Goal: Information Seeking & Learning: Learn about a topic

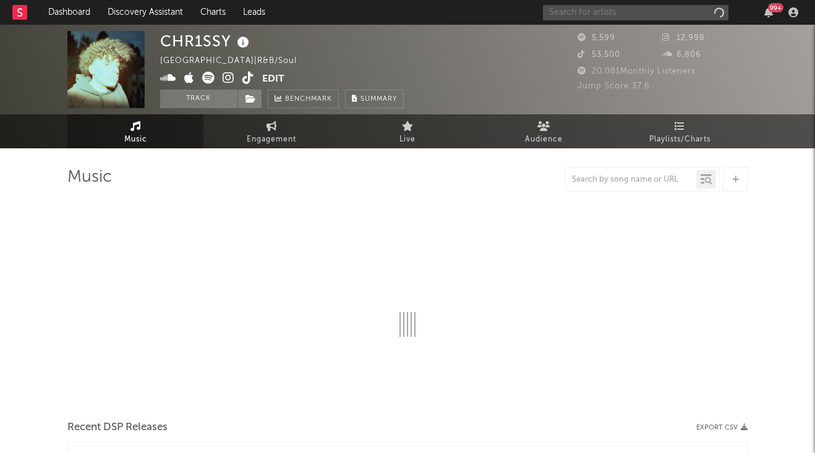
click at [589, 19] on input "text" at bounding box center [636, 12] width 186 height 15
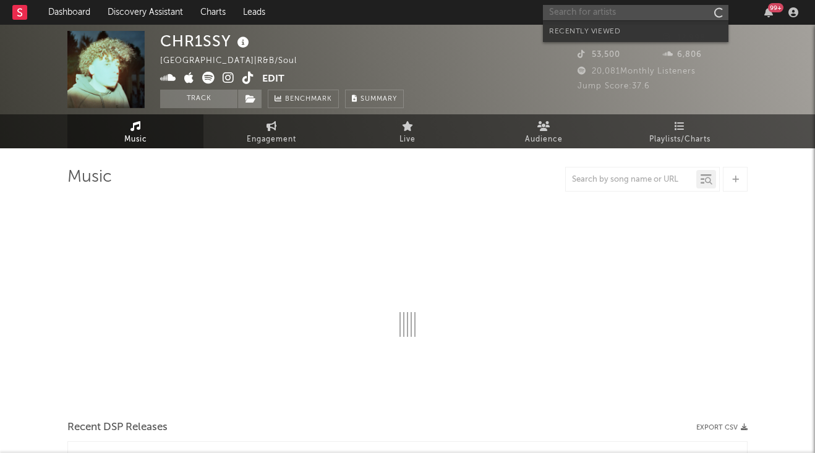
type input "e"
select select "6m"
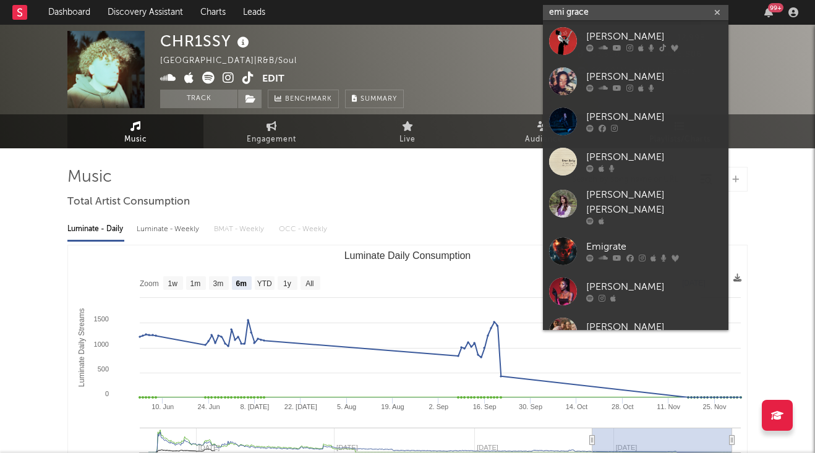
type input "emi grace"
click at [591, 28] on link "[PERSON_NAME]" at bounding box center [636, 41] width 186 height 40
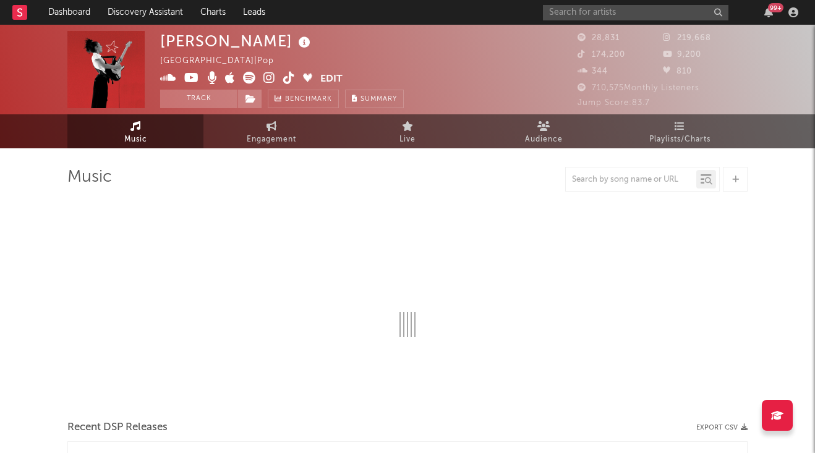
select select "6m"
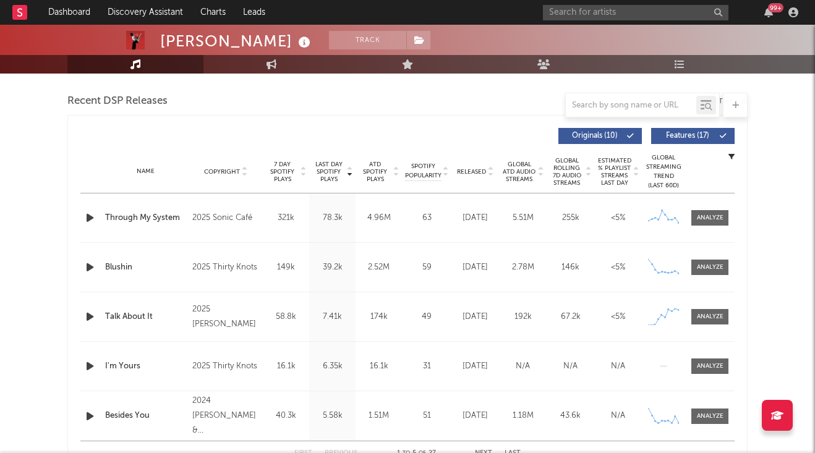
scroll to position [371, 0]
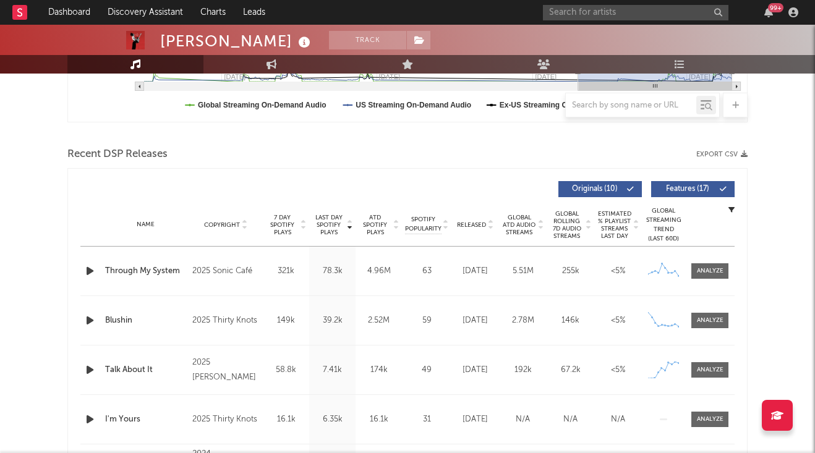
click at [703, 266] on span at bounding box center [709, 270] width 37 height 15
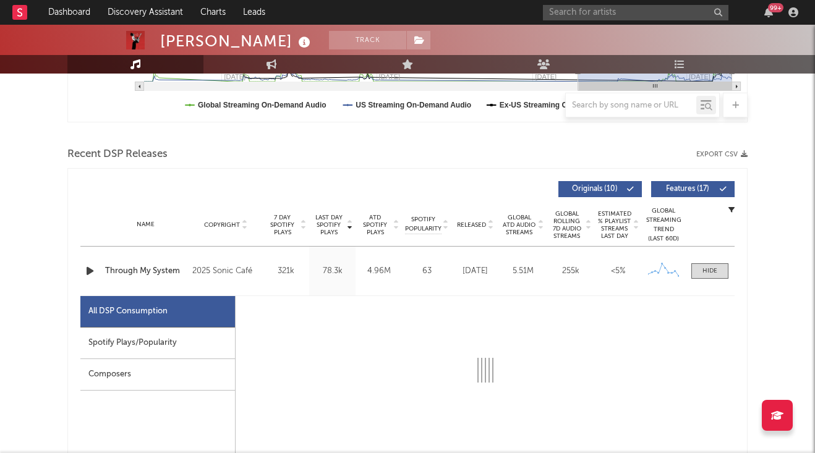
select select "1w"
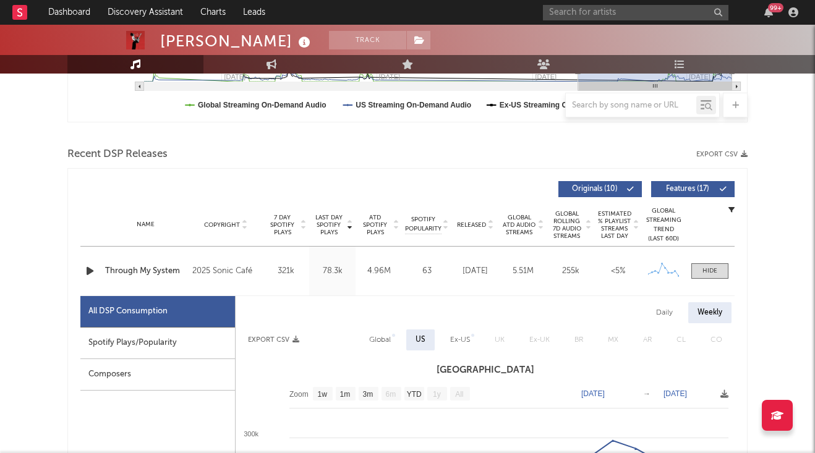
scroll to position [495, 0]
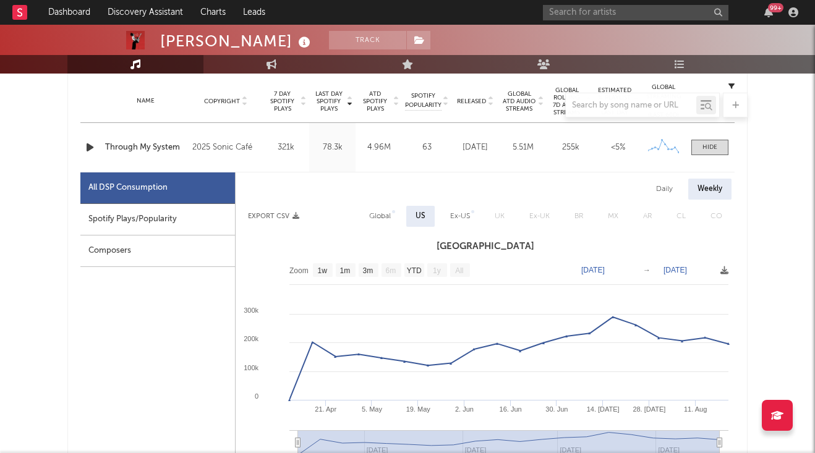
click at [186, 223] on div "Spotify Plays/Popularity" at bounding box center [157, 220] width 155 height 32
select select "1w"
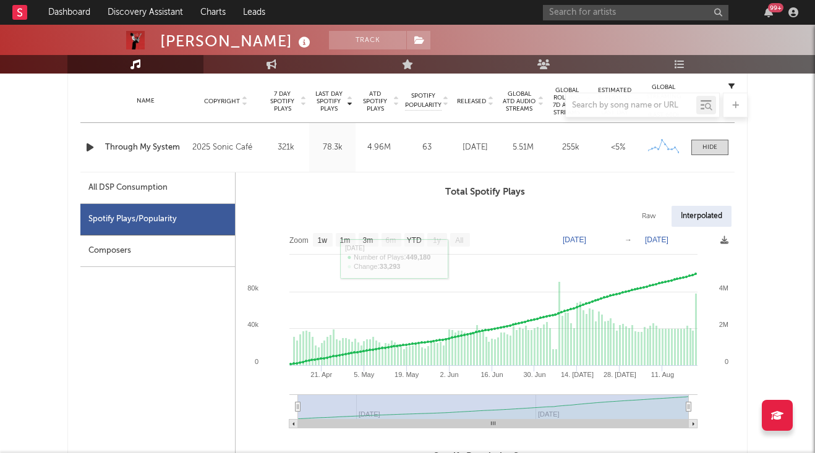
click at [703, 150] on div at bounding box center [710, 147] width 15 height 9
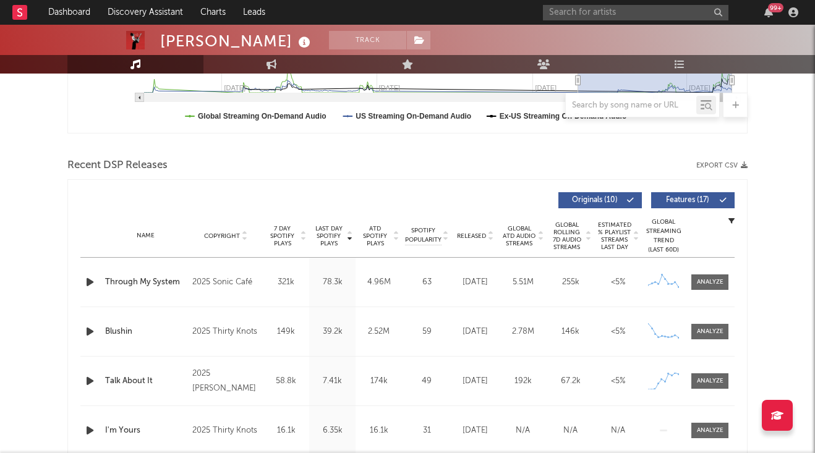
scroll to position [433, 0]
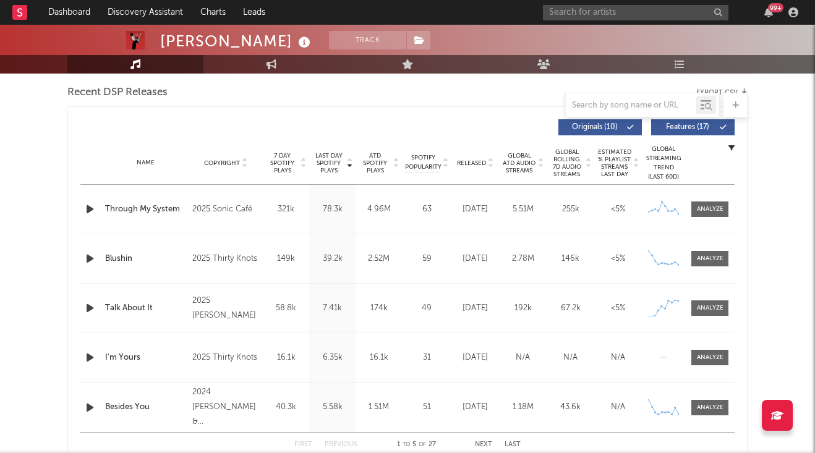
click at [703, 255] on div at bounding box center [710, 258] width 27 height 9
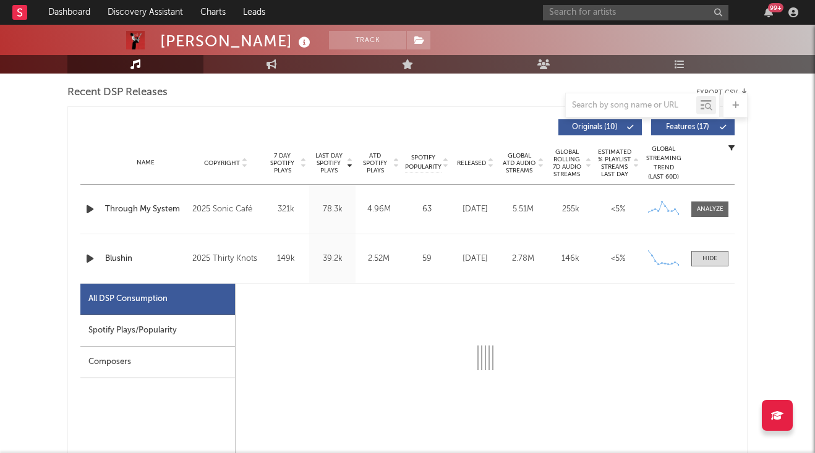
select select "1w"
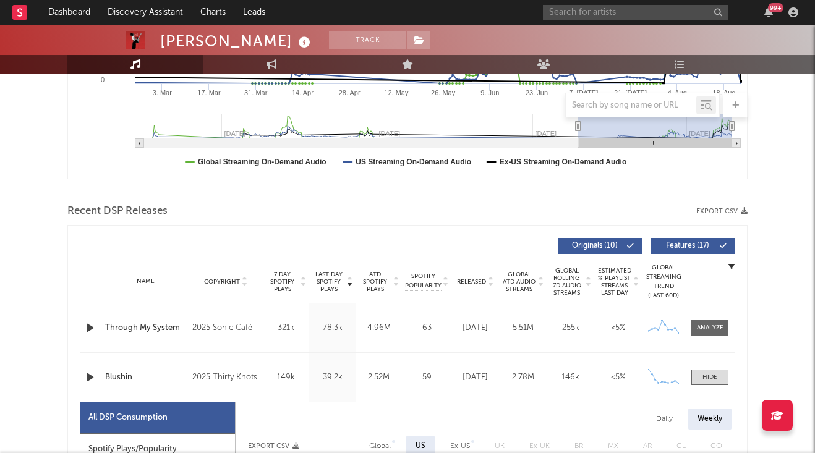
scroll to position [309, 0]
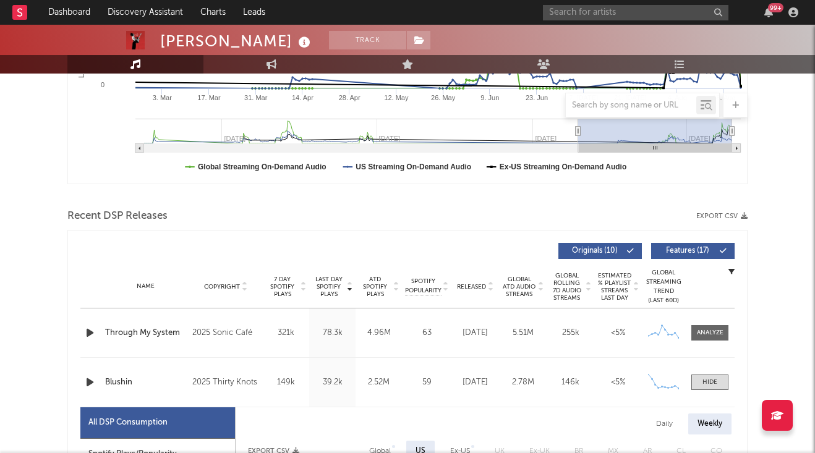
click at [708, 384] on div at bounding box center [710, 382] width 15 height 9
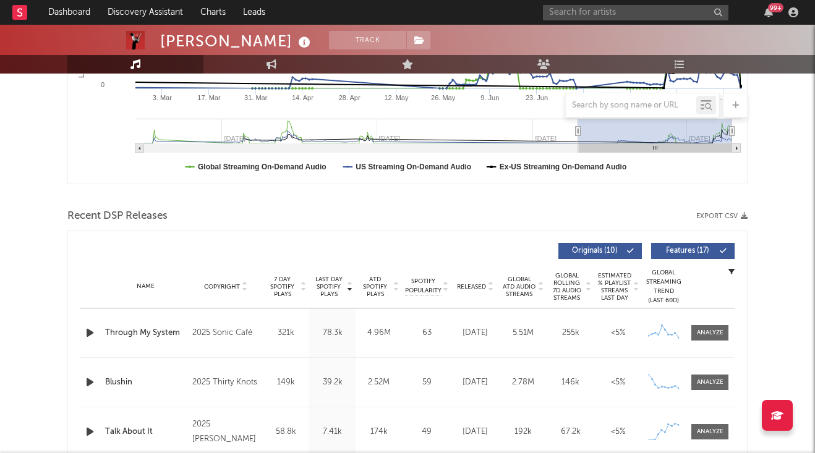
click at [686, 249] on span "Features ( 17 )" at bounding box center [687, 250] width 57 height 7
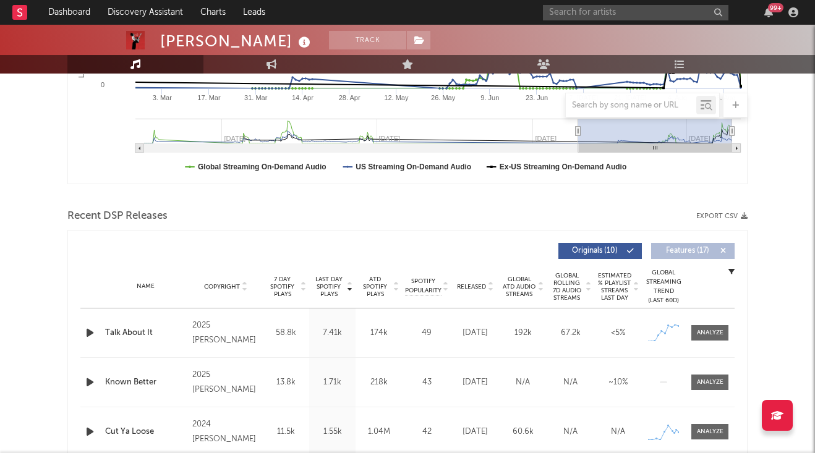
click at [686, 249] on span "Features ( 17 )" at bounding box center [687, 250] width 57 height 7
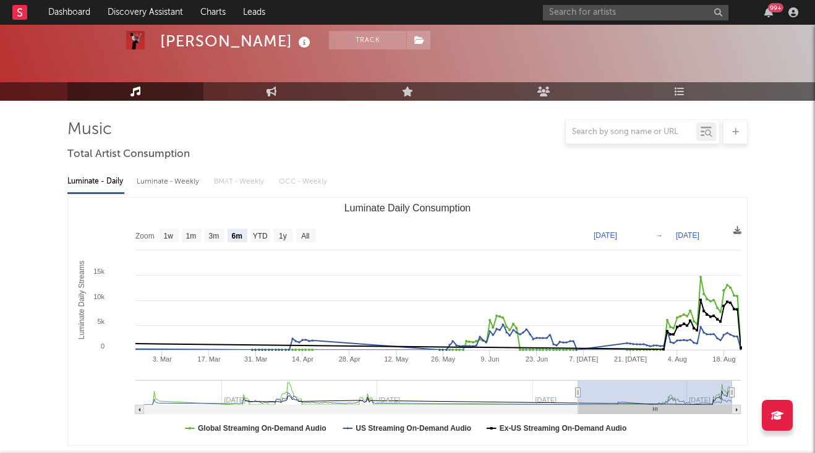
scroll to position [0, 0]
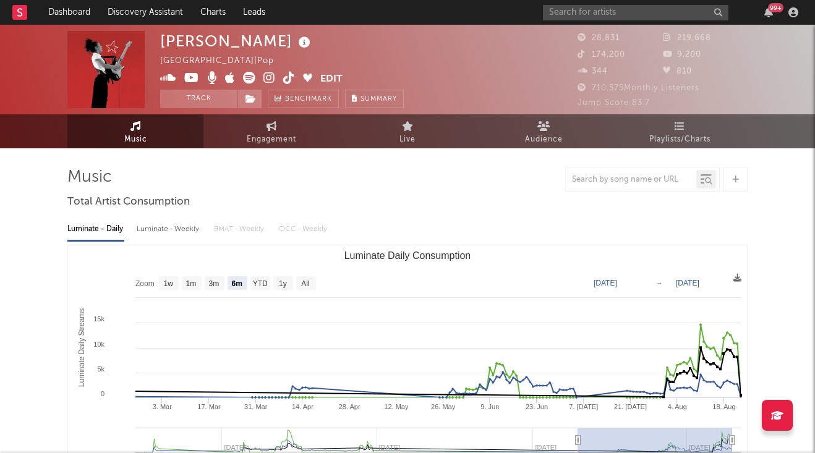
click at [659, 127] on link "Playlists/Charts" at bounding box center [680, 131] width 136 height 34
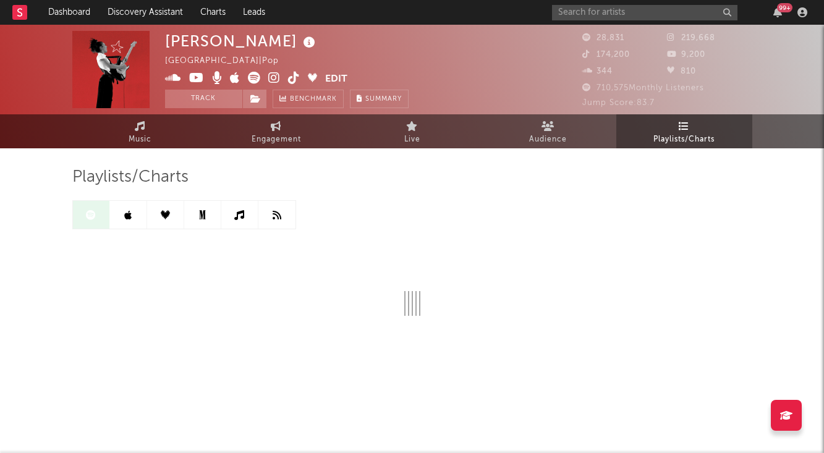
click at [145, 132] on span "Music" at bounding box center [140, 139] width 23 height 15
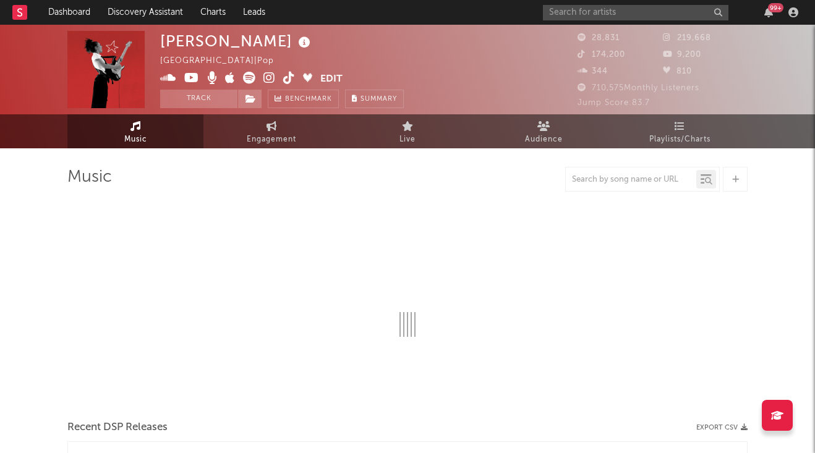
select select "6m"
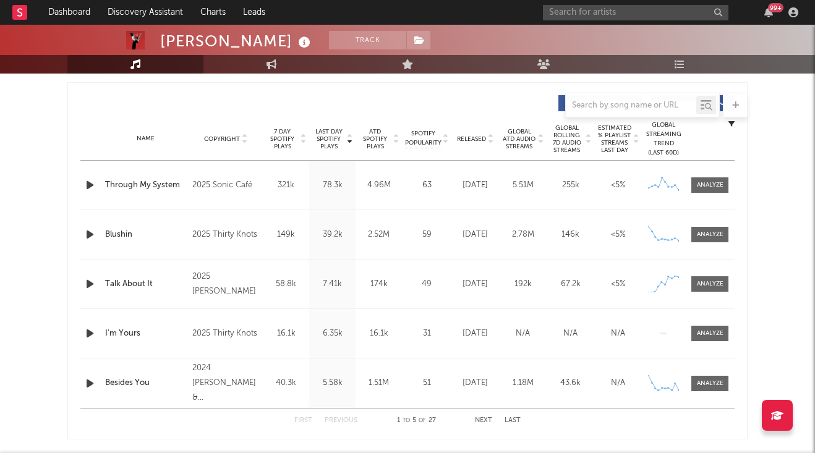
scroll to position [495, 0]
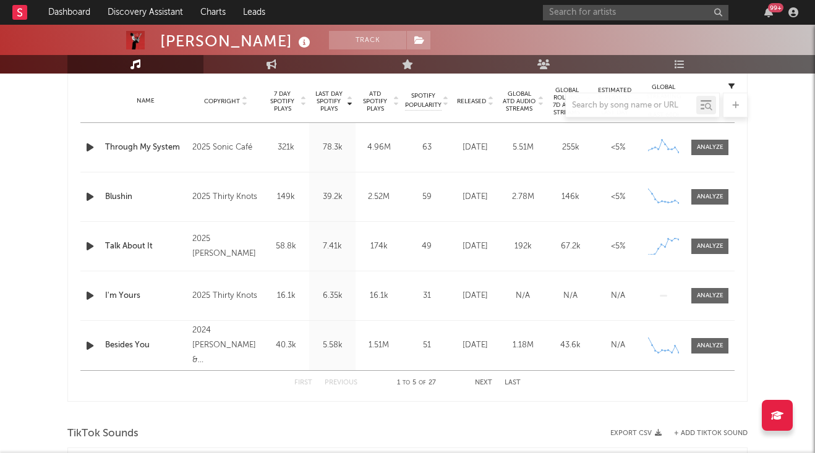
click at [704, 243] on div at bounding box center [710, 246] width 27 height 9
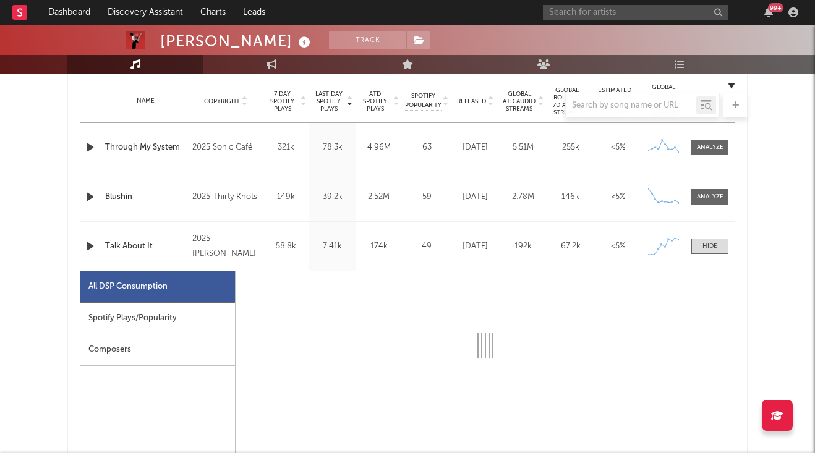
select select "1w"
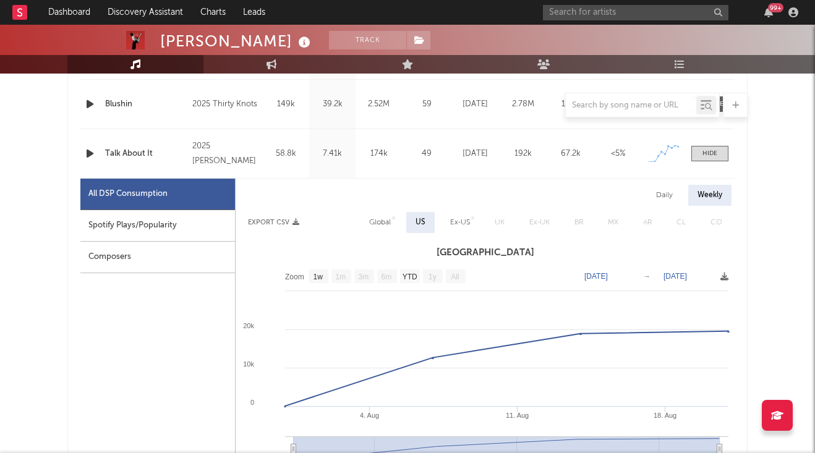
scroll to position [618, 0]
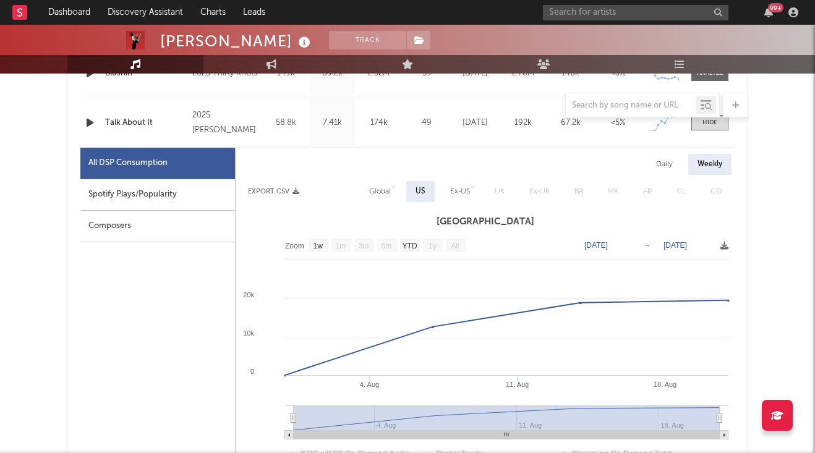
click at [182, 195] on div "Spotify Plays/Popularity" at bounding box center [157, 195] width 155 height 32
select select "1w"
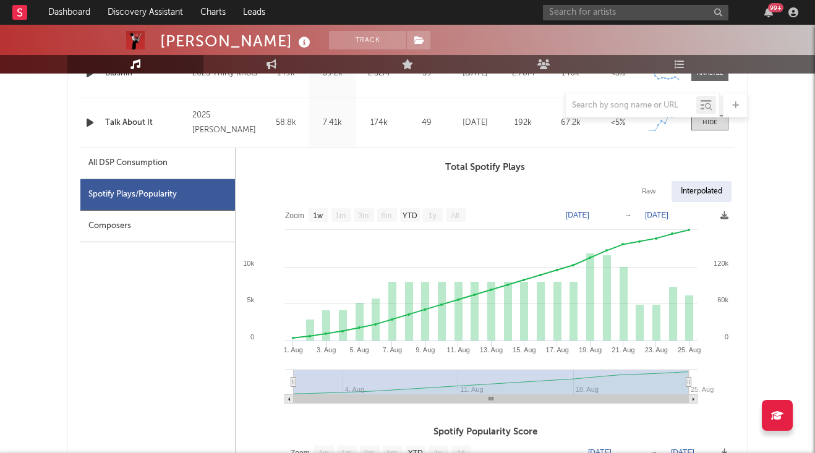
click at [186, 156] on div "All DSP Consumption" at bounding box center [157, 164] width 155 height 32
select select "1w"
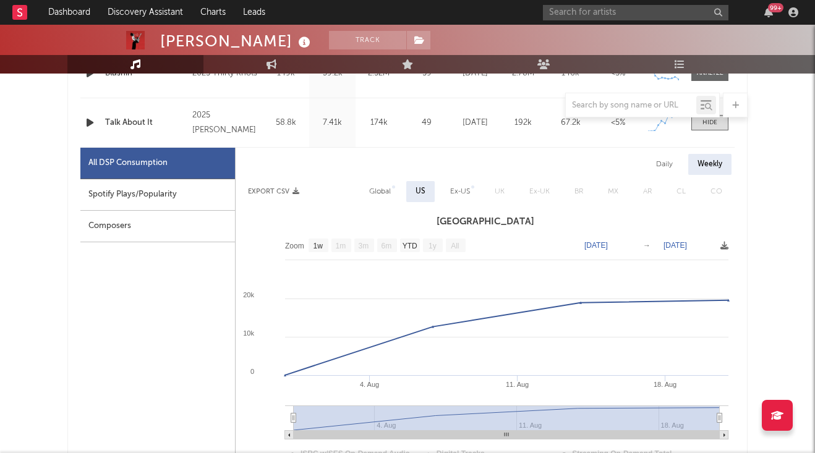
click at [677, 163] on div "Daily" at bounding box center [664, 164] width 35 height 21
select select "1w"
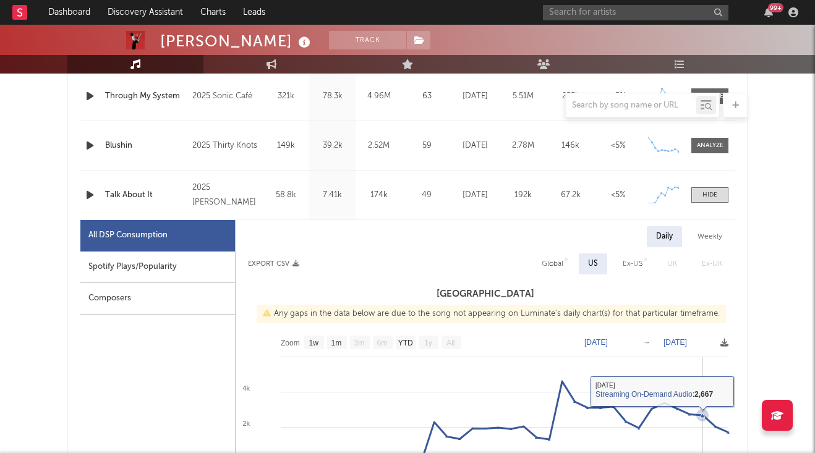
scroll to position [495, 0]
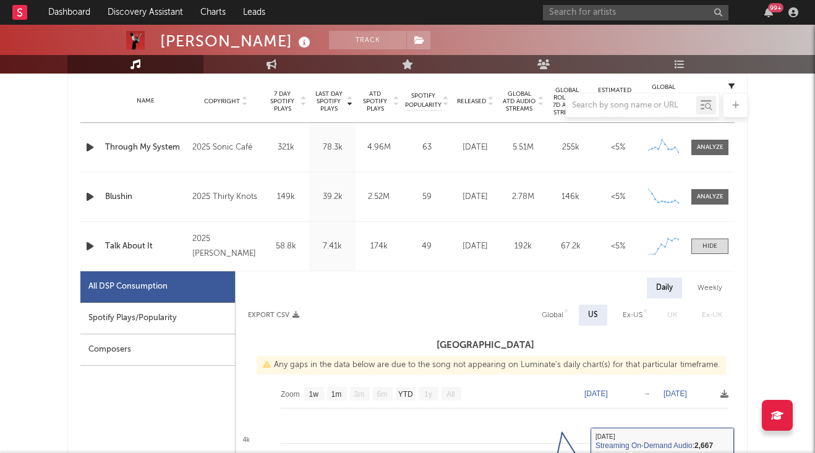
click at [705, 236] on div "Name Talk About It Copyright 2025 Emi Grace Label Platoon Album Names Talk Abou…" at bounding box center [407, 246] width 654 height 49
click at [706, 251] on span at bounding box center [709, 246] width 37 height 15
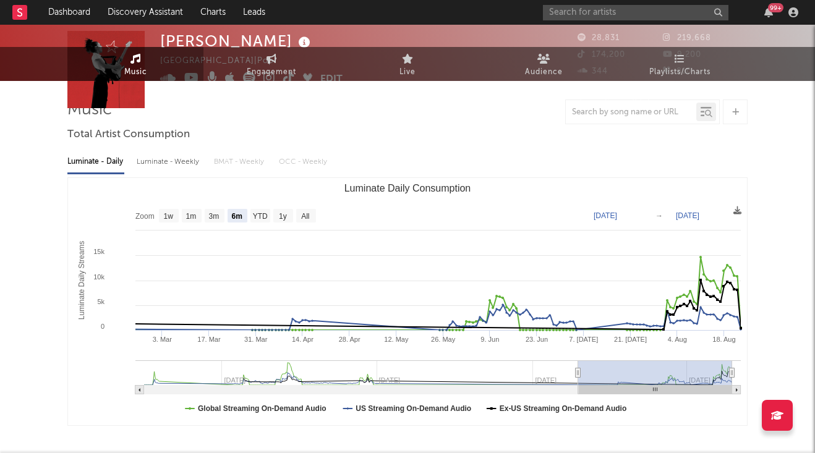
scroll to position [0, 0]
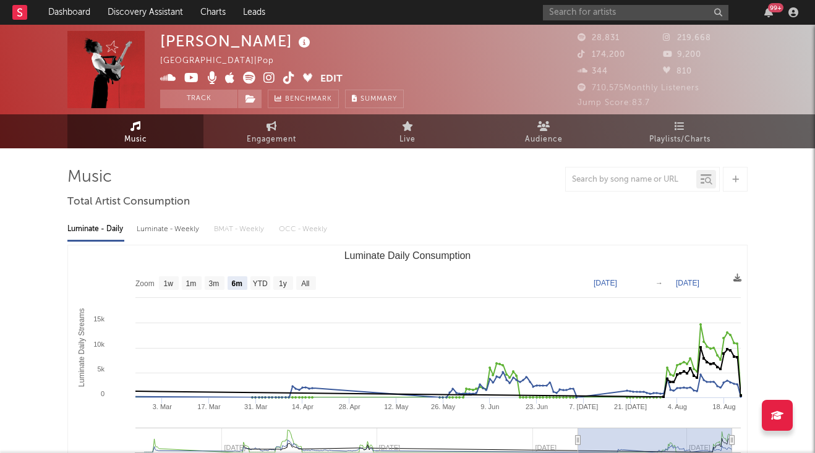
click at [265, 75] on icon at bounding box center [269, 78] width 12 height 12
